Goal: Transaction & Acquisition: Purchase product/service

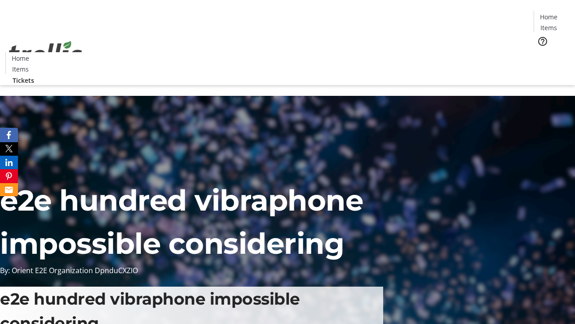
click at [541, 52] on span "Tickets" at bounding box center [552, 56] width 22 height 9
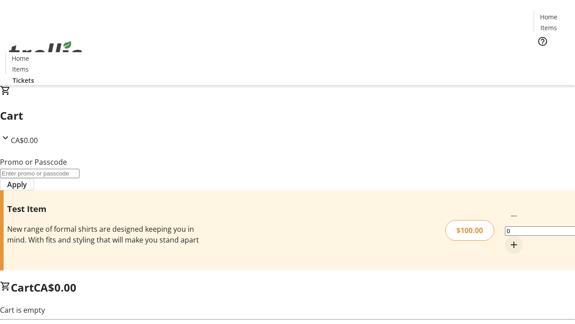
click at [509, 239] on mat-icon "Increment by one" at bounding box center [514, 244] width 11 height 11
type input "1"
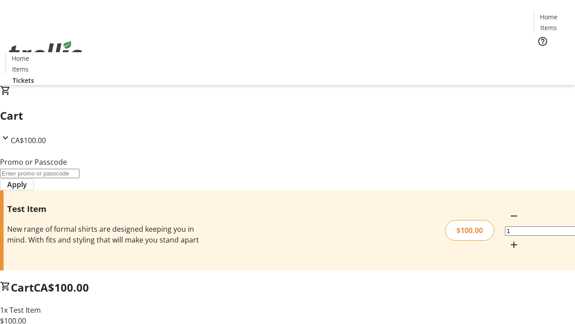
type input "FLAT"
